Goal: Information Seeking & Learning: Learn about a topic

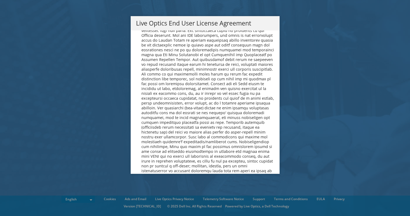
scroll to position [2028, 0]
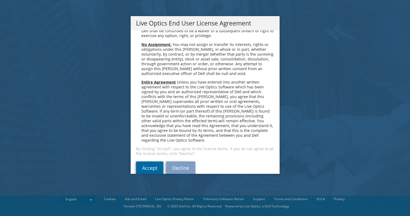
click at [143, 161] on link "Accept" at bounding box center [149, 167] width 27 height 13
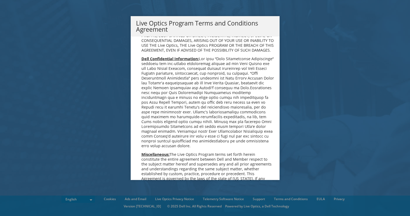
scroll to position [384, 0]
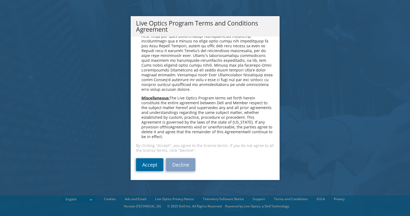
click at [145, 164] on link "Accept" at bounding box center [149, 164] width 27 height 13
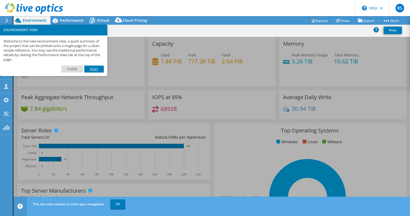
click at [88, 69] on link "Next" at bounding box center [93, 68] width 19 height 7
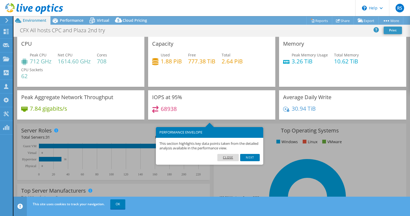
click at [223, 159] on link "Close" at bounding box center [228, 157] width 22 height 7
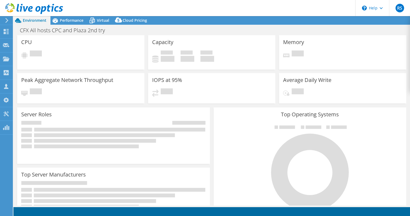
select select "USD"
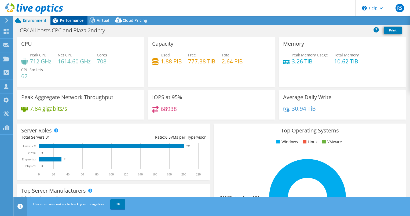
click at [72, 21] on span "Performance" at bounding box center [72, 20] width 24 height 5
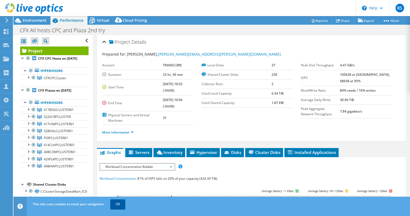
click at [114, 203] on link "OK" at bounding box center [117, 204] width 15 height 10
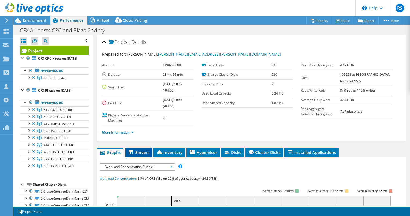
click at [136, 150] on span "Servers" at bounding box center [138, 151] width 21 height 5
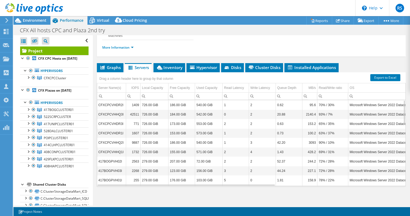
scroll to position [85, 0]
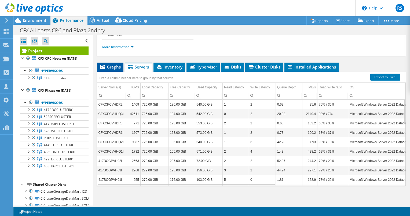
click at [115, 64] on span "Graphs" at bounding box center [109, 66] width 21 height 5
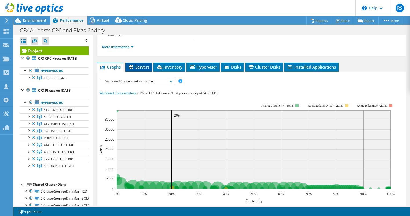
click at [137, 65] on span "Servers" at bounding box center [138, 66] width 21 height 5
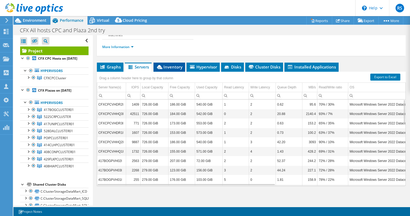
click at [172, 66] on span "Inventory" at bounding box center [169, 66] width 26 height 5
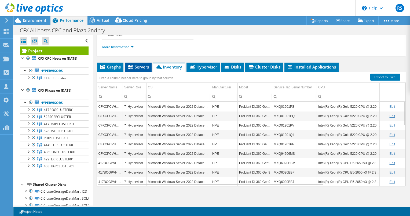
click at [140, 66] on span "Servers" at bounding box center [137, 66] width 21 height 5
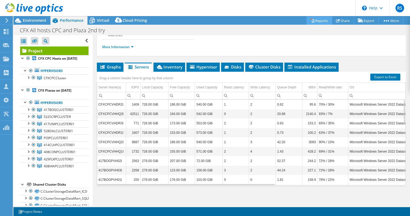
click at [319, 18] on link "Reports" at bounding box center [319, 20] width 26 height 8
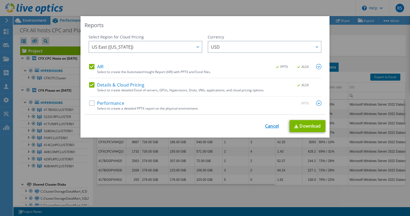
click at [267, 126] on link "Cancel" at bounding box center [272, 125] width 14 height 5
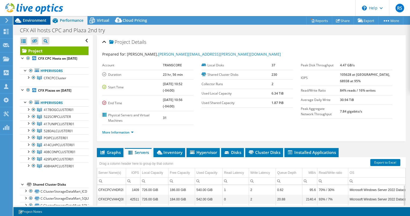
click at [46, 22] on span "Environment" at bounding box center [35, 20] width 24 height 5
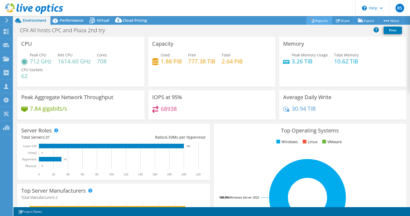
click at [319, 21] on link "Reports" at bounding box center [319, 20] width 26 height 8
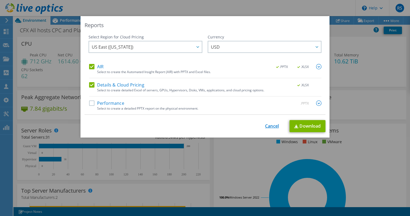
click at [267, 124] on link "Cancel" at bounding box center [272, 125] width 14 height 5
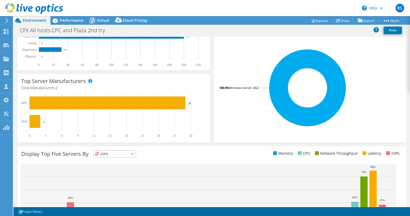
scroll to position [157, 0]
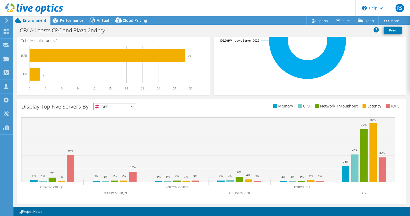
click at [133, 104] on span "IOPS" at bounding box center [115, 106] width 42 height 6
click at [105, 128] on li "CPU" at bounding box center [115, 129] width 42 height 8
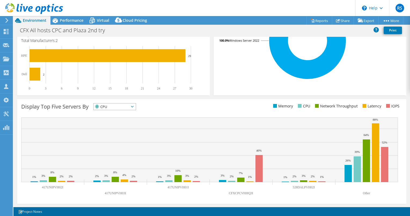
click at [121, 106] on span "CPU" at bounding box center [111, 106] width 35 height 6
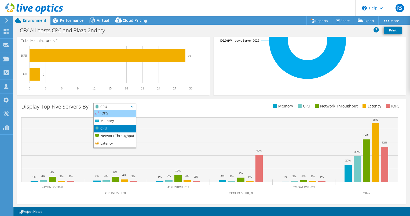
click at [105, 114] on li "IOPS" at bounding box center [115, 114] width 42 height 8
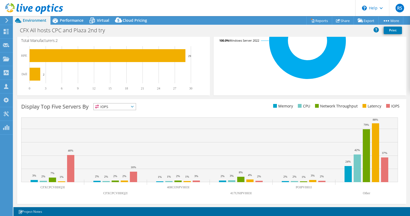
scroll to position [0, 0]
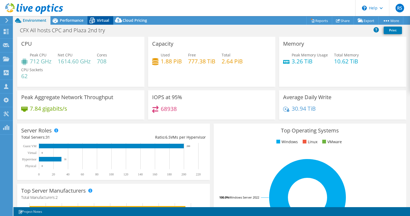
click at [100, 21] on span "Virtual" at bounding box center [103, 20] width 12 height 5
